Goal: Task Accomplishment & Management: Manage account settings

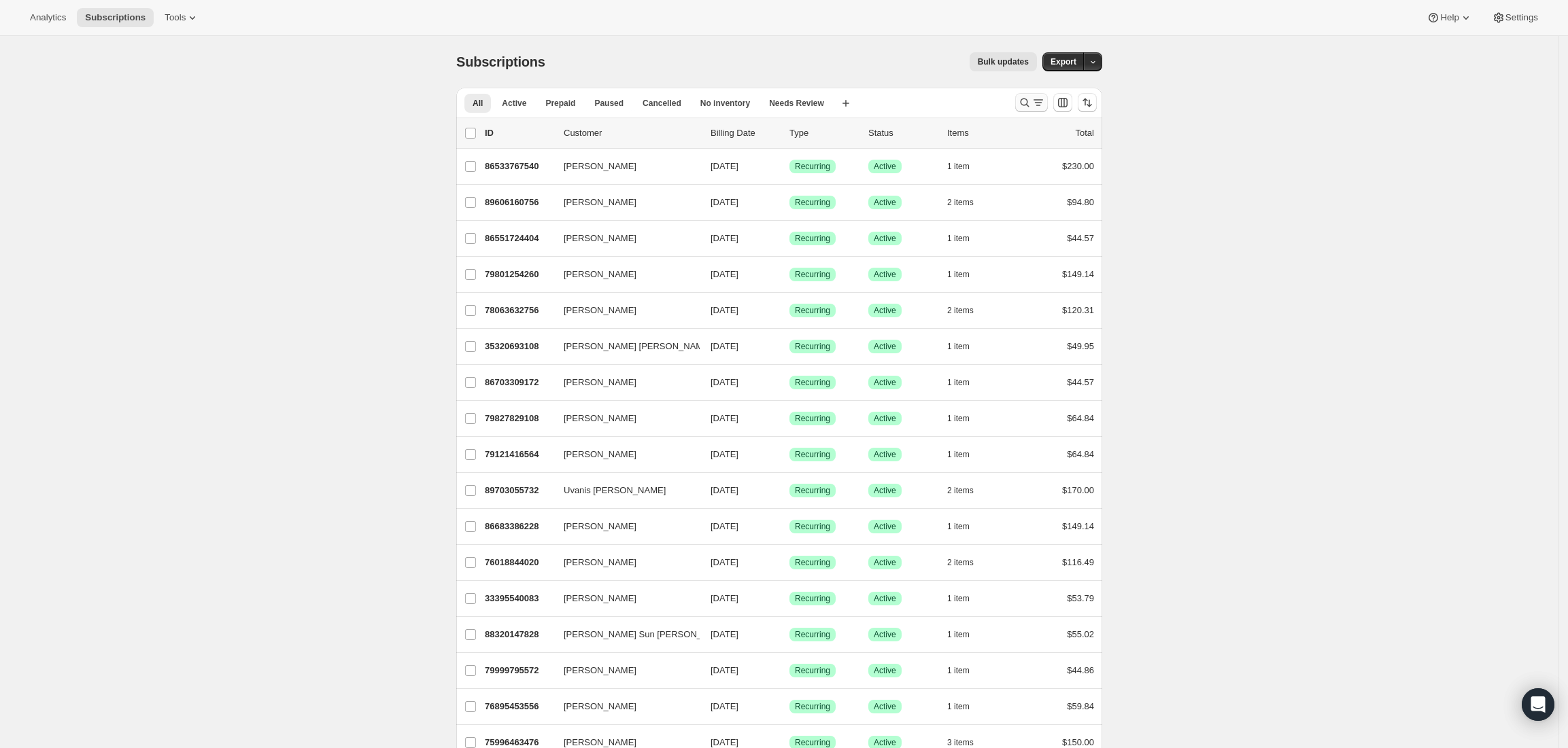
click at [1034, 100] on div "Search and filter results" at bounding box center [1031, 103] width 27 height 14
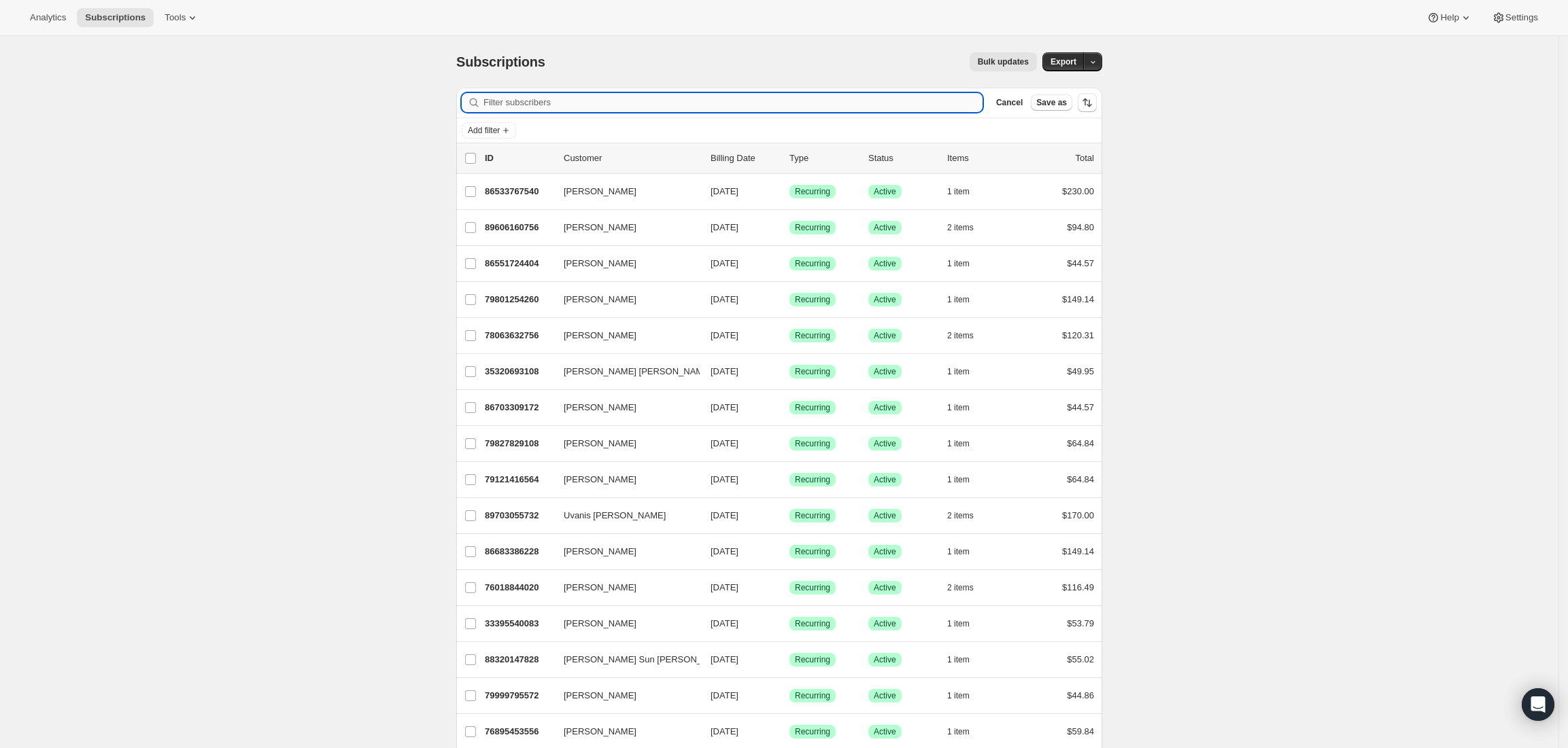
click at [737, 107] on input "Filter subscribers" at bounding box center [733, 102] width 499 height 19
paste input "89606160756"
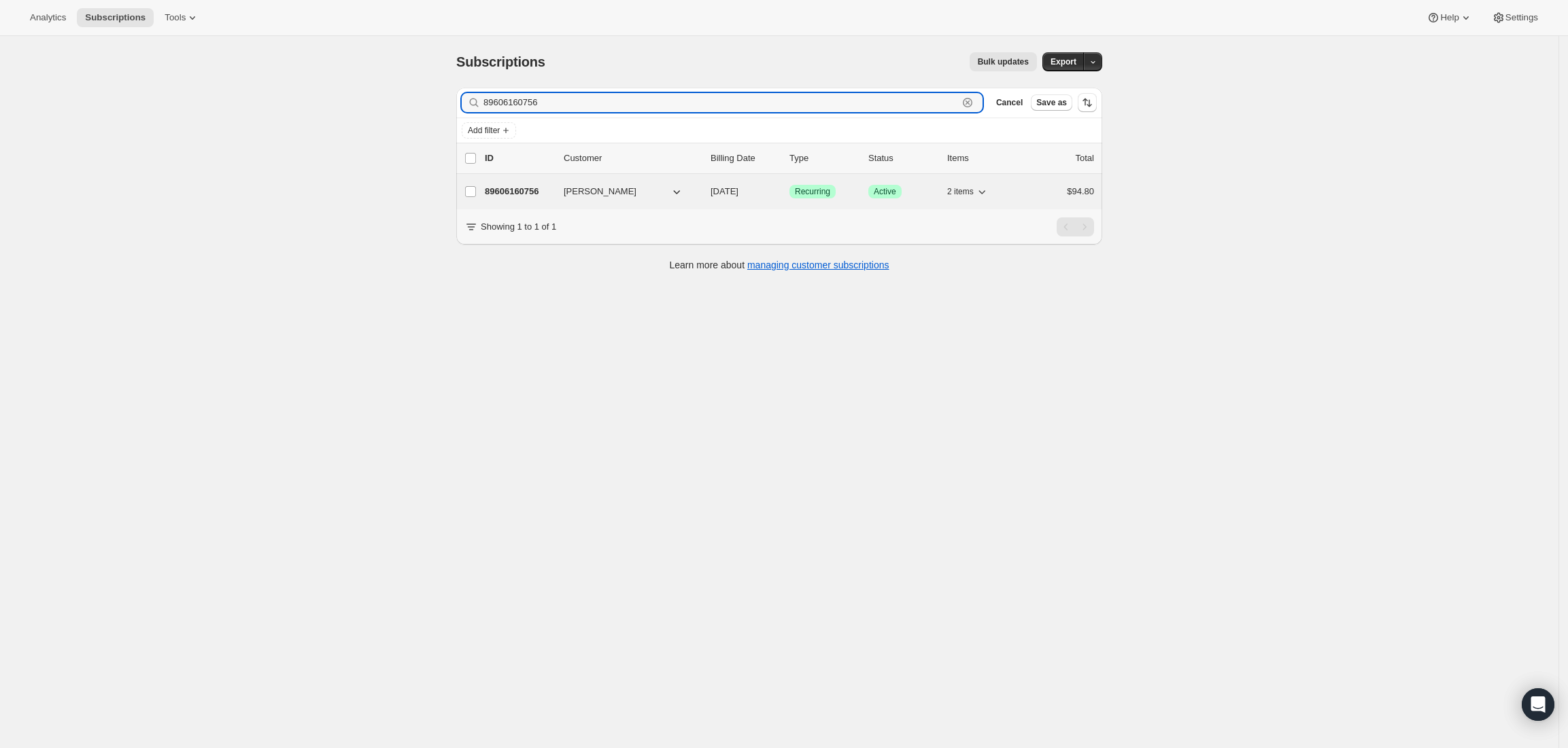
type input "89606160756"
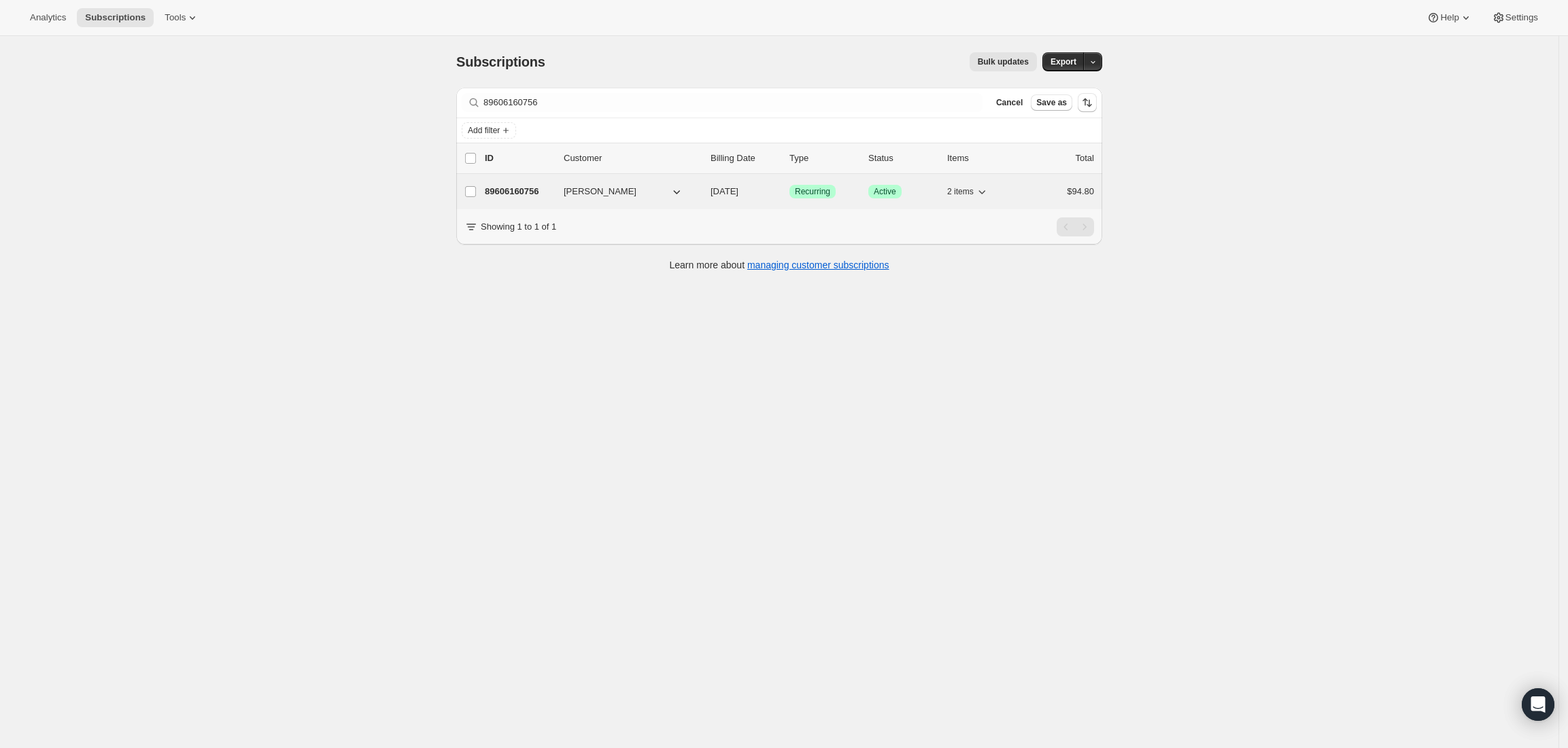
click at [535, 191] on p "89606160756" at bounding box center [518, 192] width 68 height 14
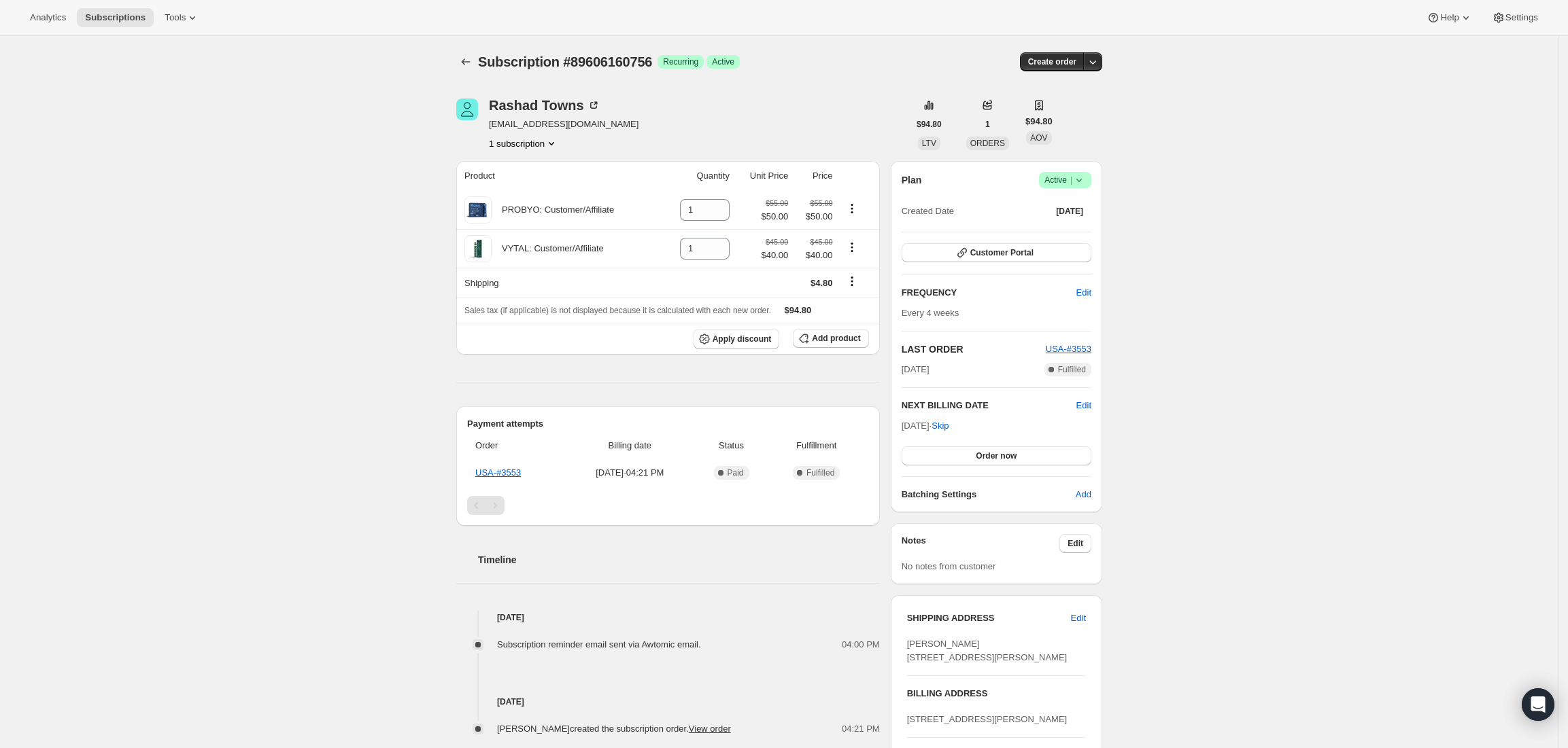
click at [1086, 182] on icon at bounding box center [1079, 180] width 14 height 14
click at [1047, 232] on span "Cancel subscription" at bounding box center [1070, 230] width 76 height 10
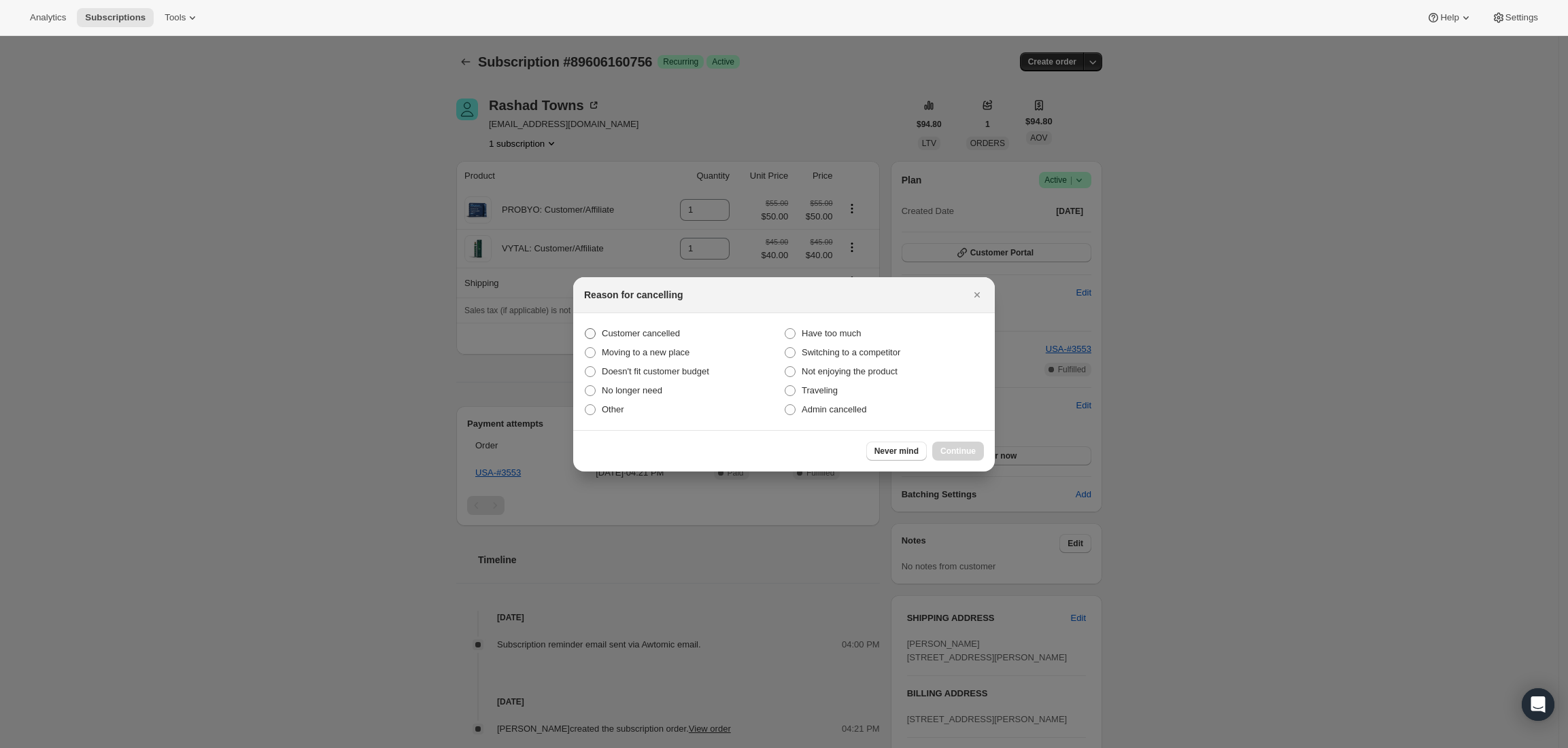
click at [675, 331] on span "Customer cancelled" at bounding box center [640, 333] width 78 height 10
click at [585, 329] on input "Customer cancelled" at bounding box center [584, 328] width 1 height 1
radio input "true"
click at [949, 447] on span "Continue" at bounding box center [957, 451] width 35 height 11
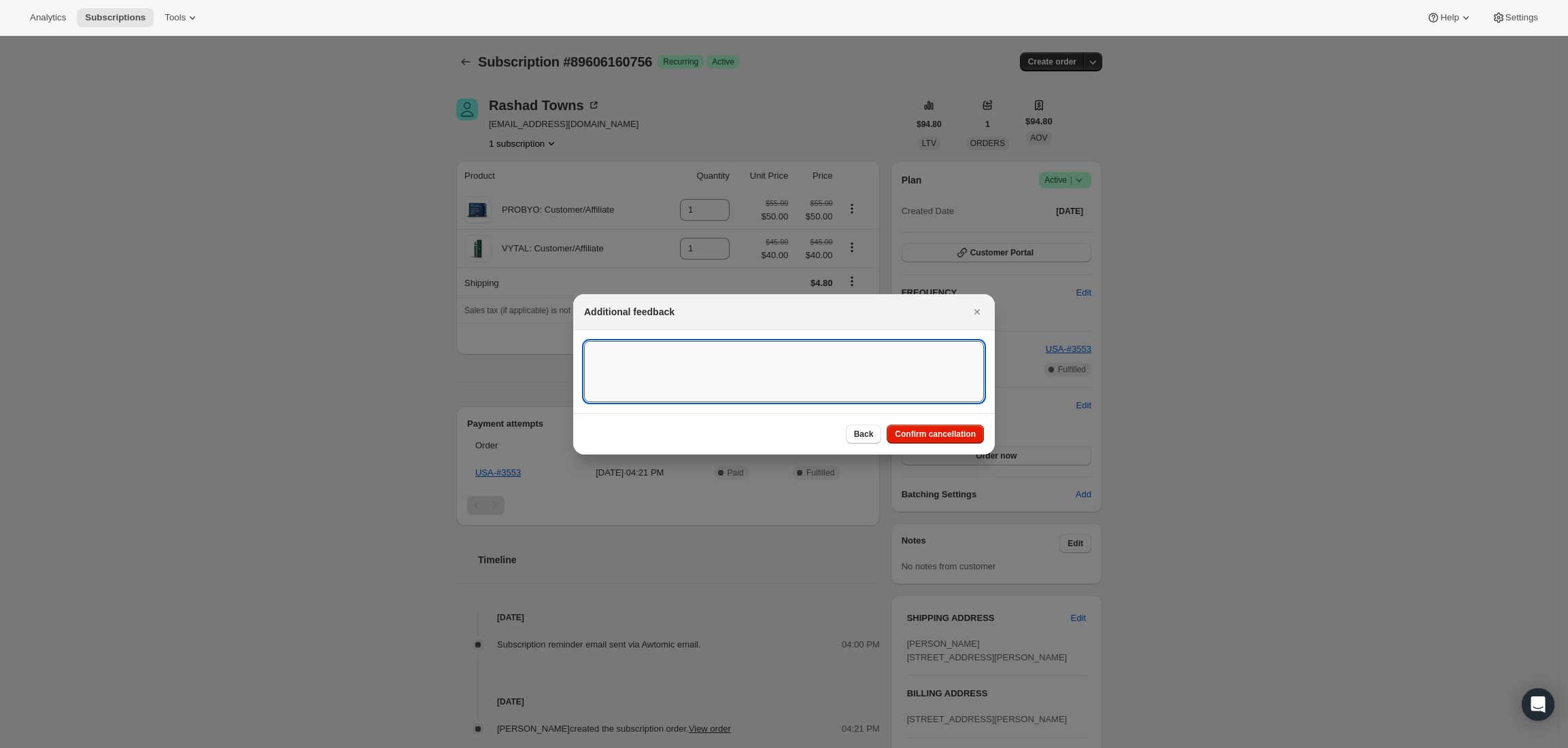
click at [728, 357] on textarea ":rc2:" at bounding box center [784, 371] width 400 height 61
type textarea "Customer request"
click at [957, 435] on span "Confirm cancellation" at bounding box center [935, 434] width 81 height 11
